Goal: Check status

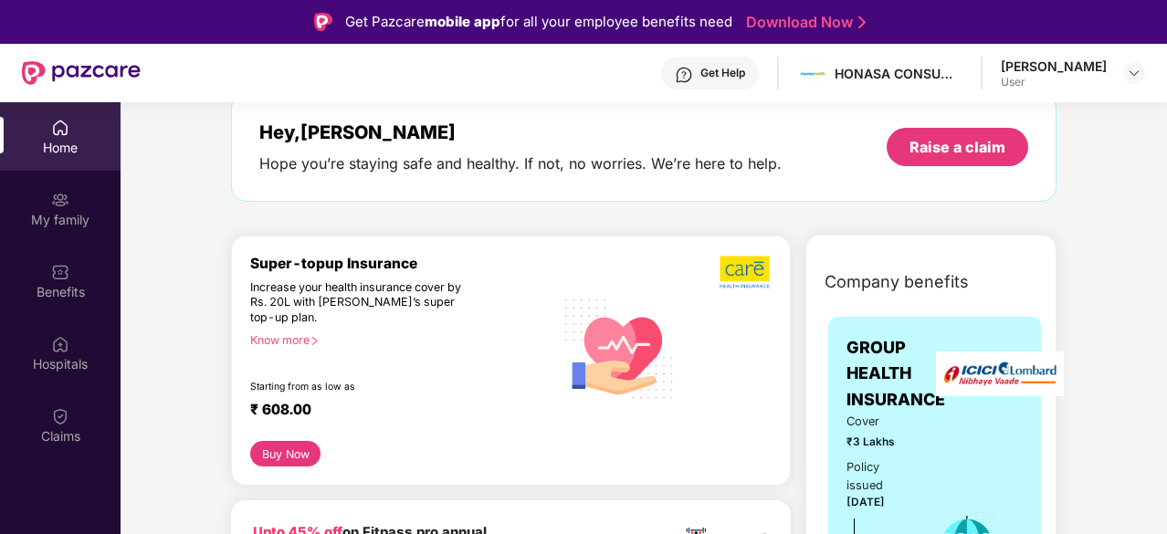
scroll to position [97, 0]
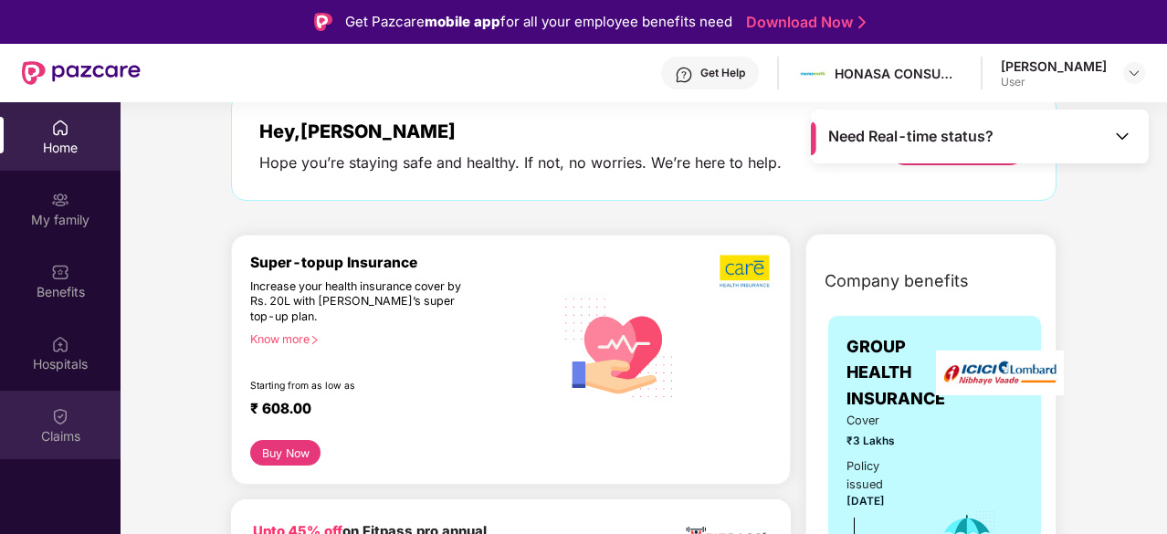
click at [50, 412] on div "Claims" at bounding box center [60, 425] width 121 height 68
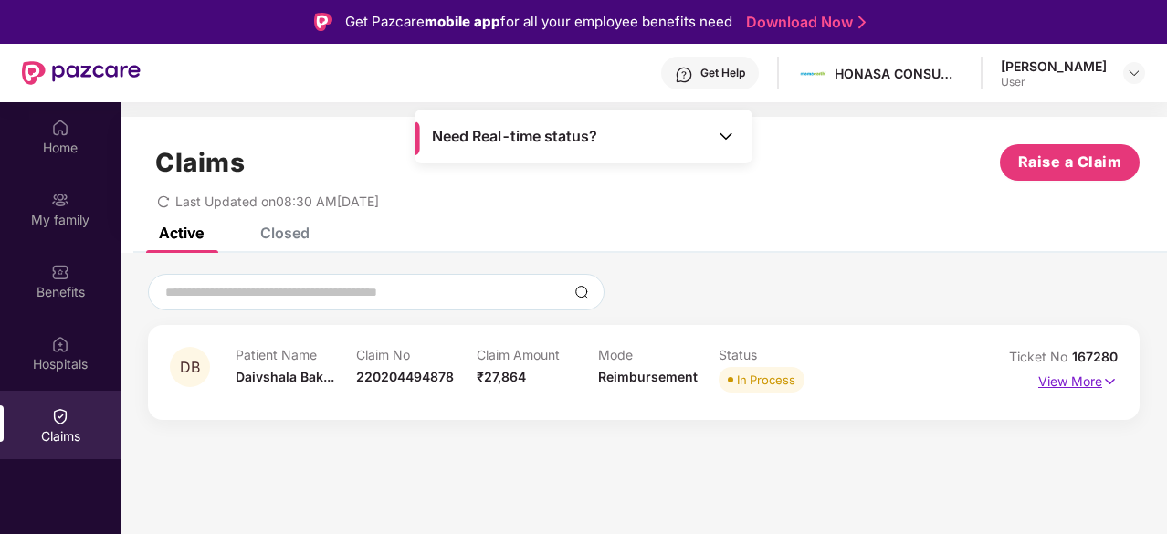
click at [1085, 372] on p "View More" at bounding box center [1077, 379] width 79 height 25
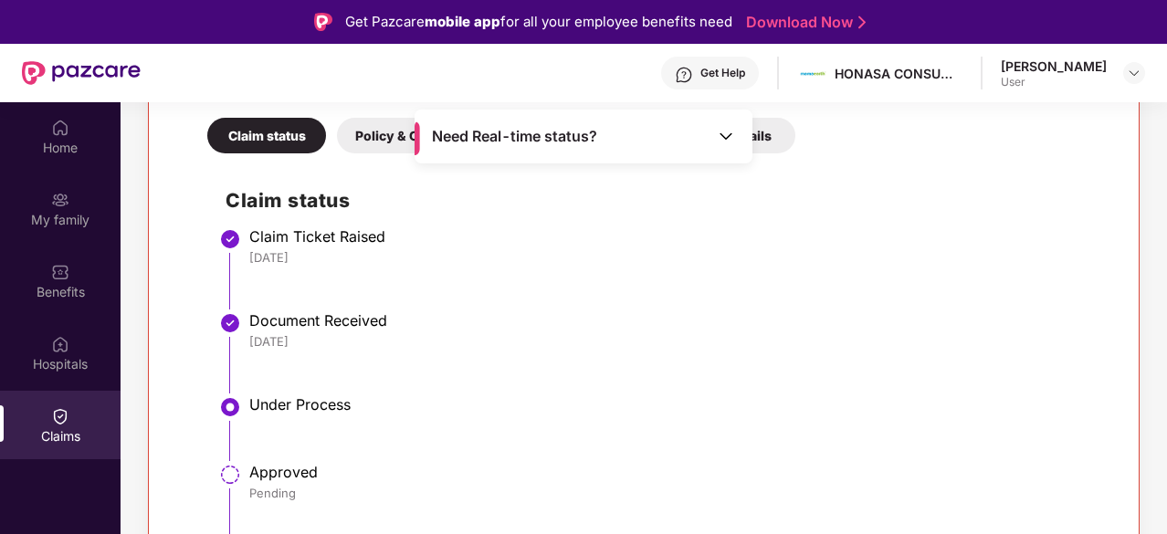
scroll to position [102, 0]
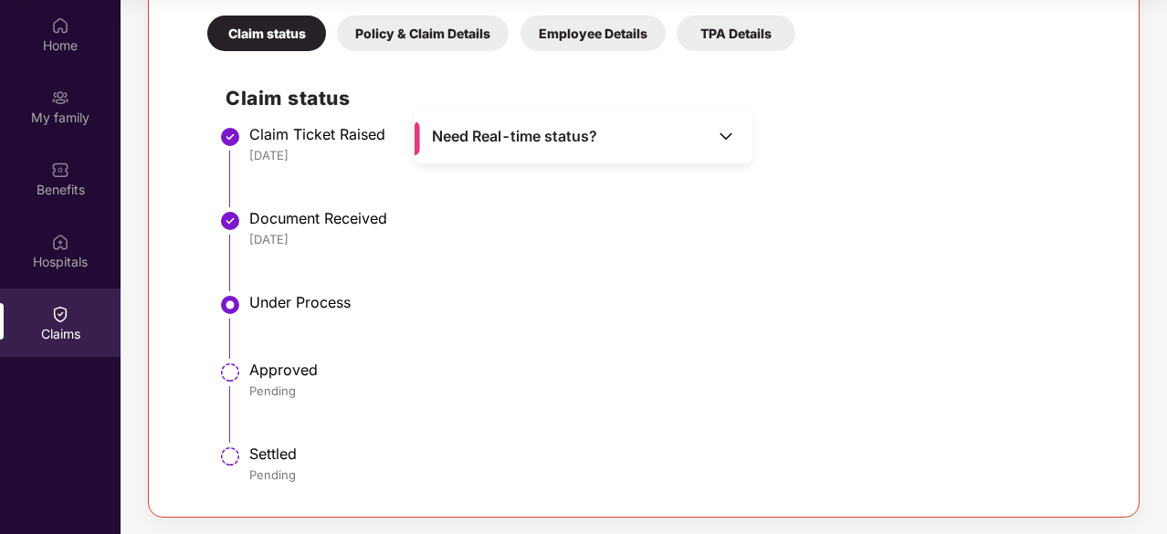
click at [234, 379] on img at bounding box center [230, 373] width 22 height 22
click at [460, 30] on div "Policy & Claim Details" at bounding box center [423, 34] width 172 height 36
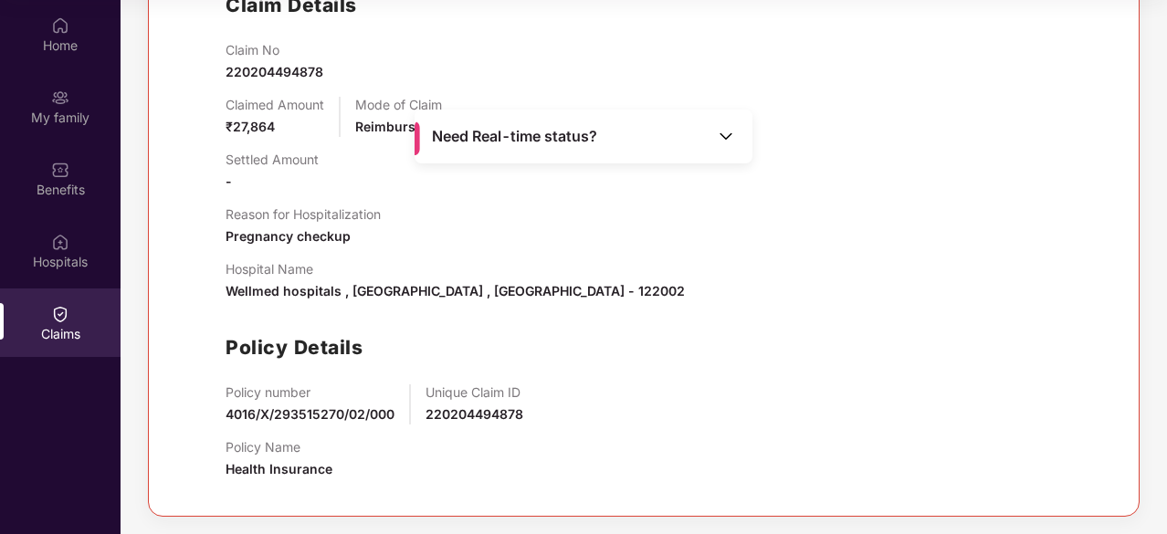
scroll to position [383, 0]
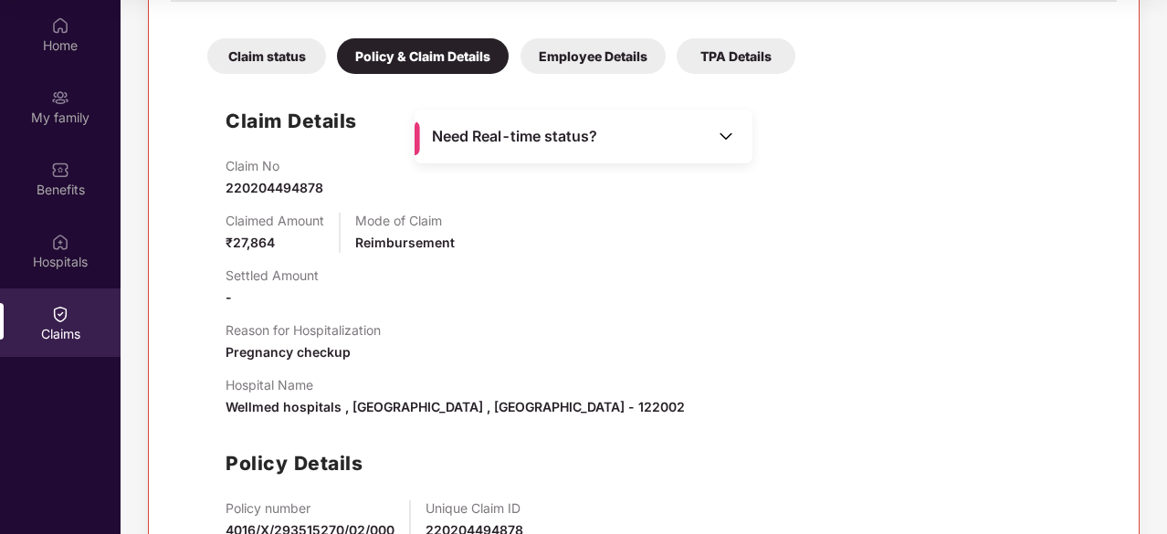
click at [601, 52] on div "Employee Details" at bounding box center [592, 56] width 145 height 36
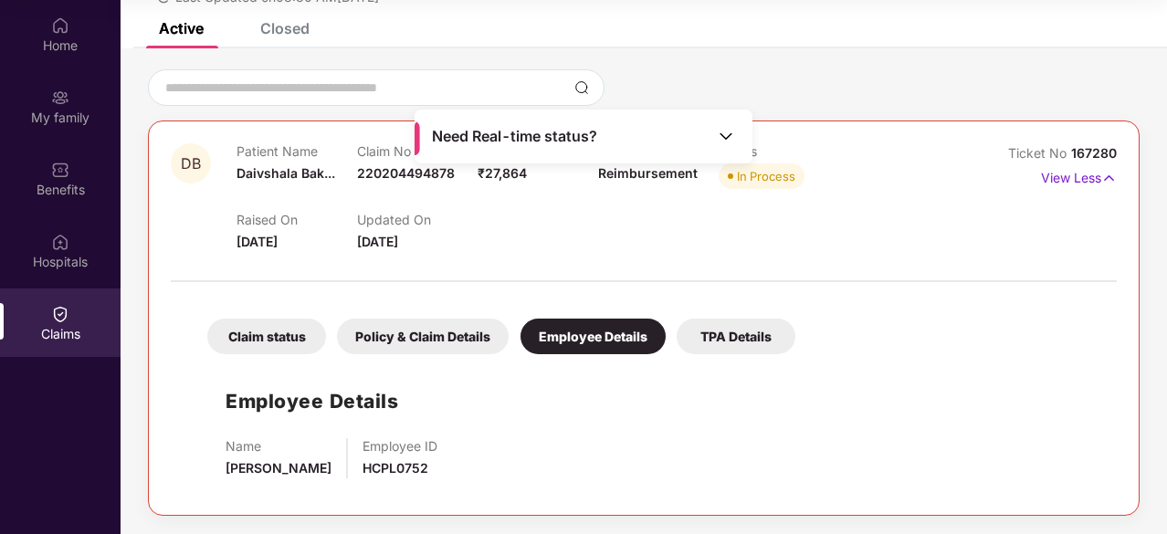
scroll to position [100, 0]
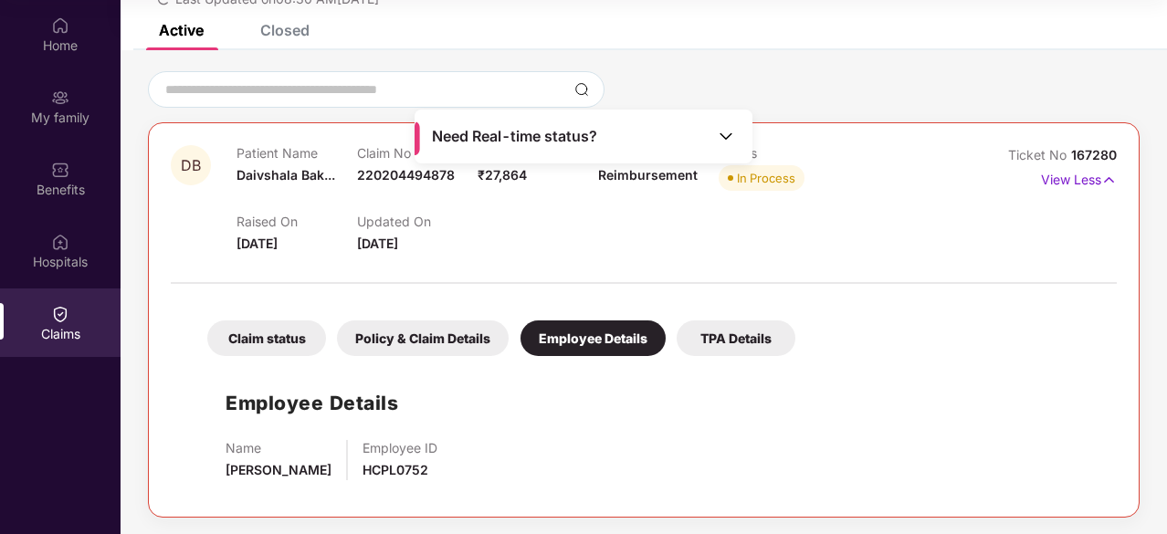
click at [740, 336] on div "TPA Details" at bounding box center [736, 338] width 119 height 36
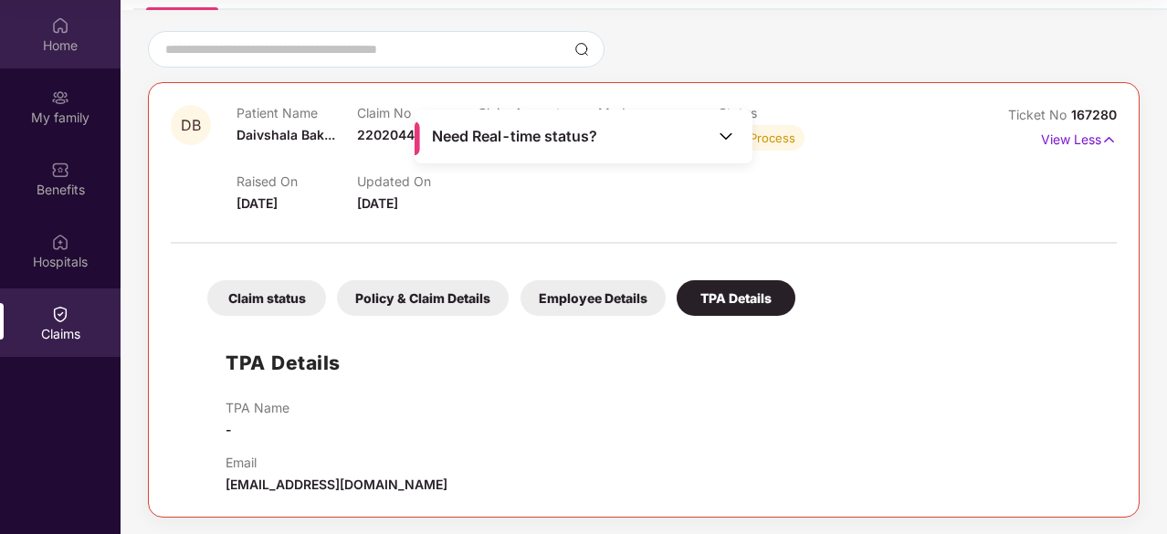
click at [62, 45] on div "Home" at bounding box center [60, 46] width 121 height 18
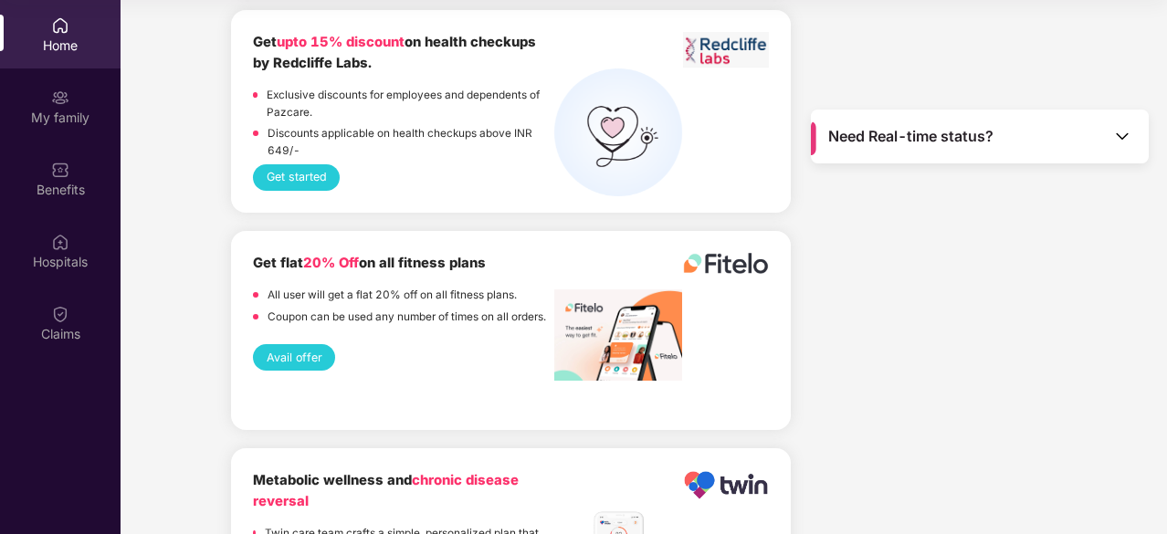
scroll to position [2496, 0]
